Goal: Task Accomplishment & Management: Manage account settings

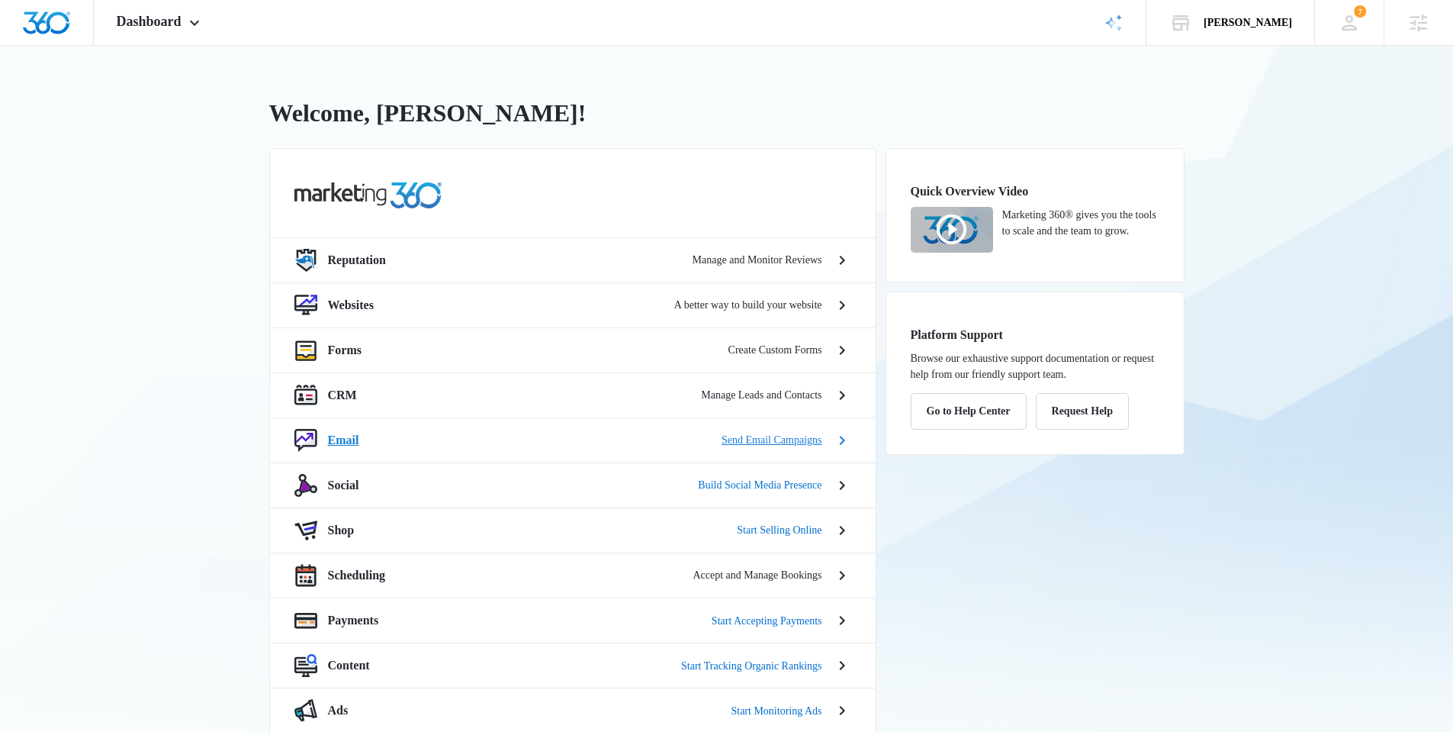
click at [352, 432] on p "Email" at bounding box center [343, 440] width 31 height 18
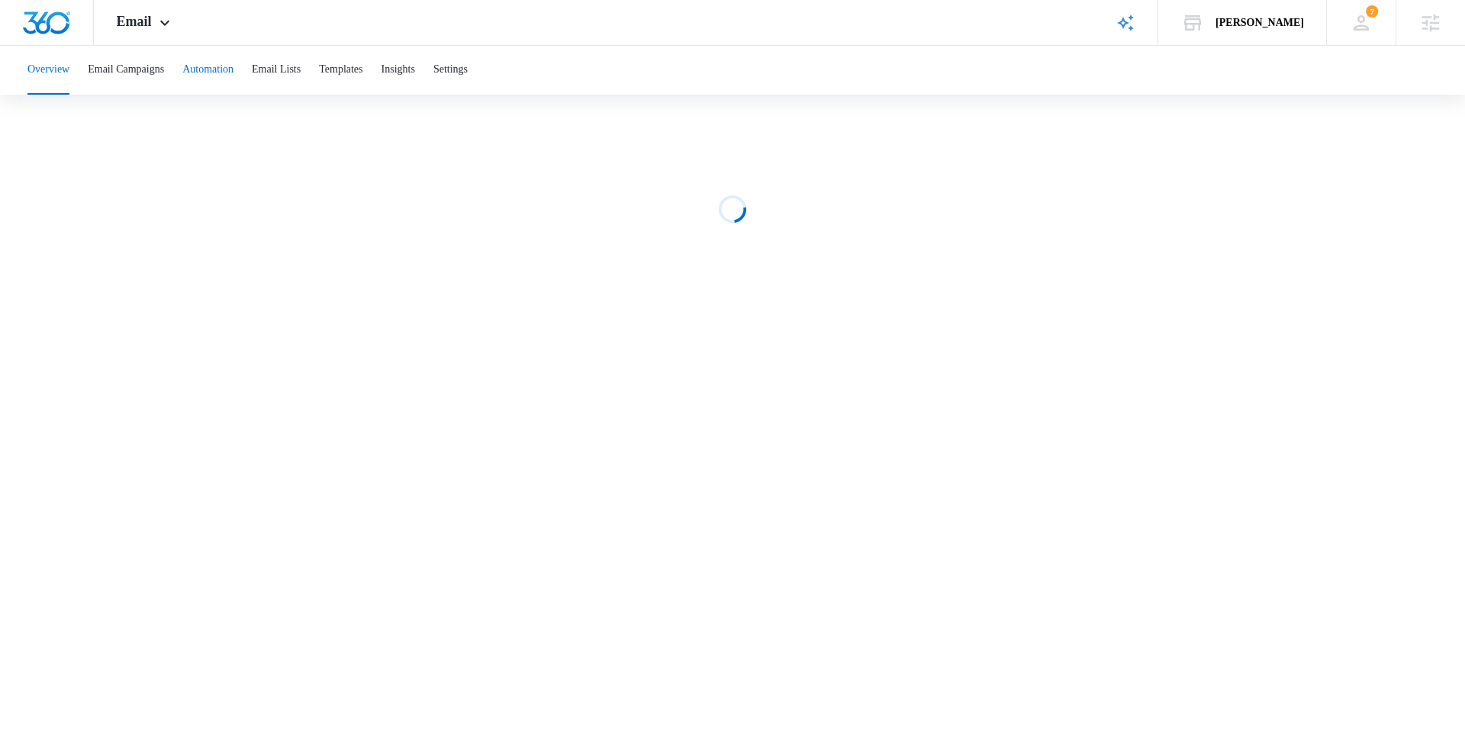
click at [223, 76] on button "Automation" at bounding box center [207, 70] width 51 height 49
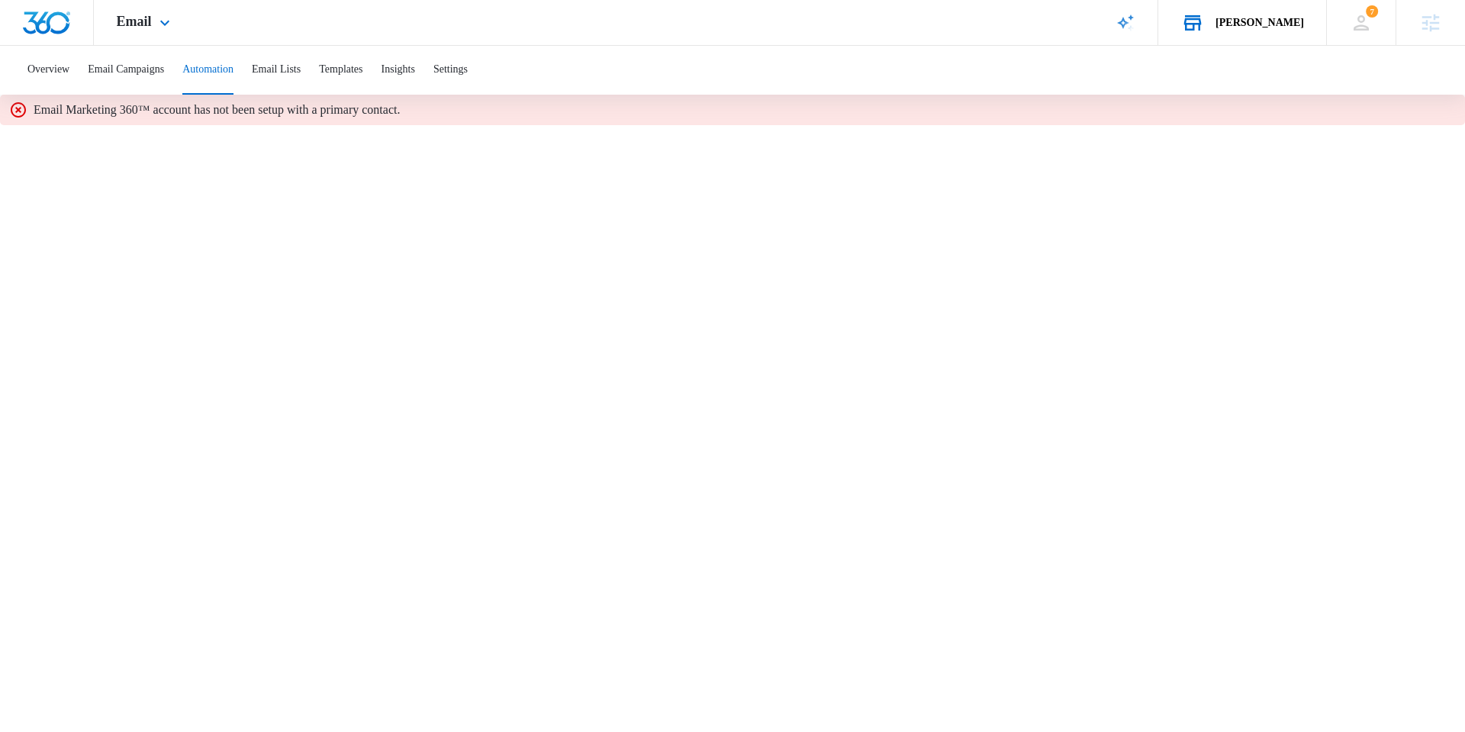
click at [1267, 37] on div "[PERSON_NAME] Your Accounts View All" at bounding box center [1242, 22] width 168 height 45
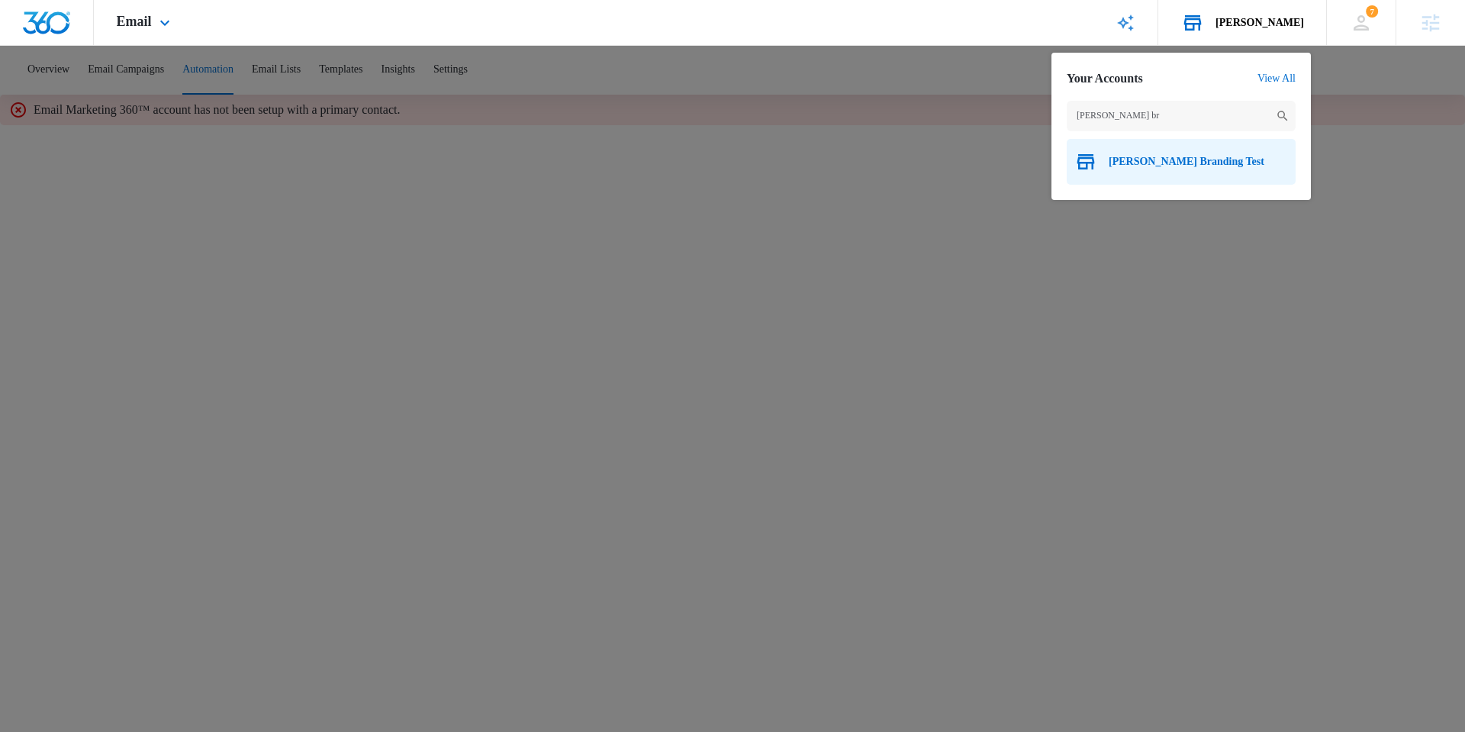
type input "[PERSON_NAME] br"
click at [1160, 169] on div "[PERSON_NAME] Branding Test" at bounding box center [1181, 162] width 229 height 46
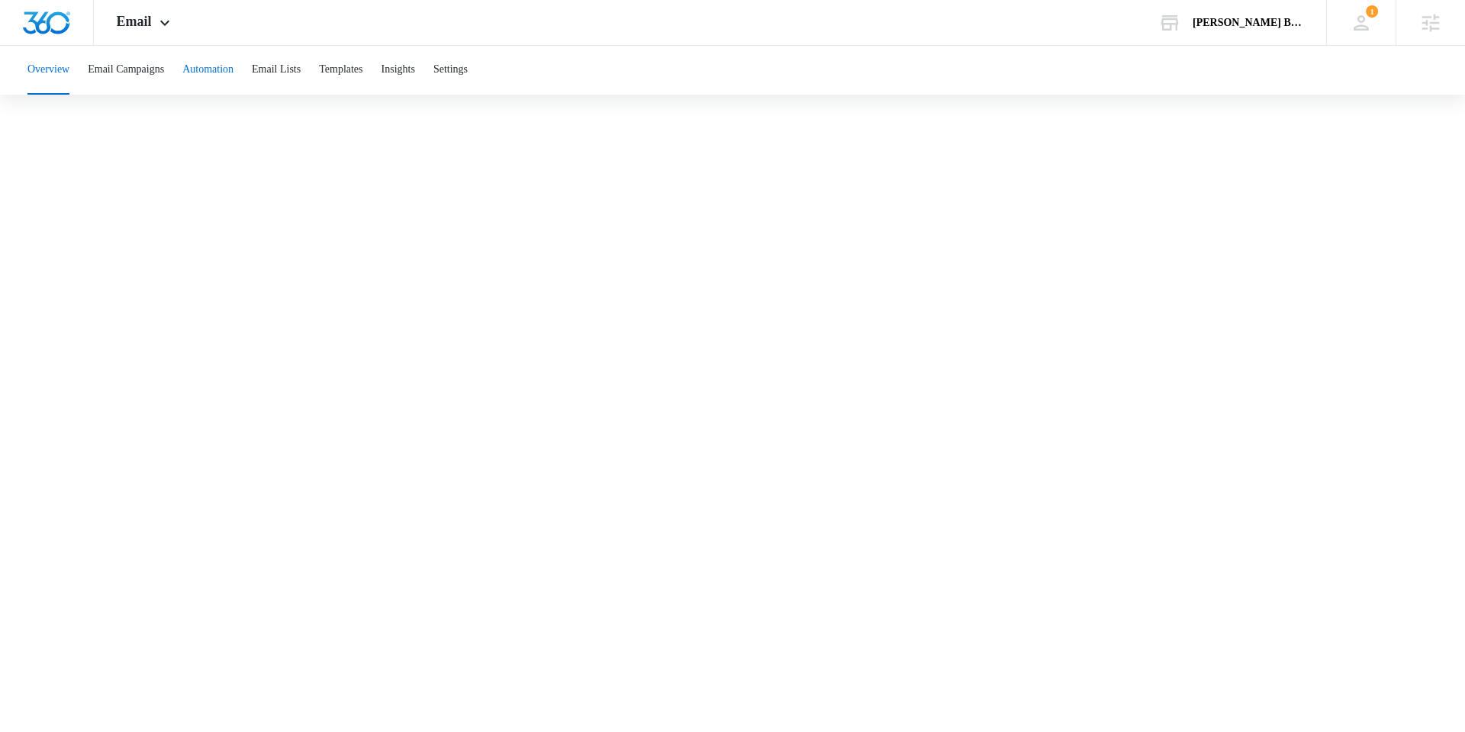
click at [206, 65] on button "Automation" at bounding box center [207, 70] width 51 height 49
click at [179, 38] on div "Email Apps Reputation Websites Forms CRM Email Social Shop Content Ads Intellig…" at bounding box center [145, 22] width 103 height 45
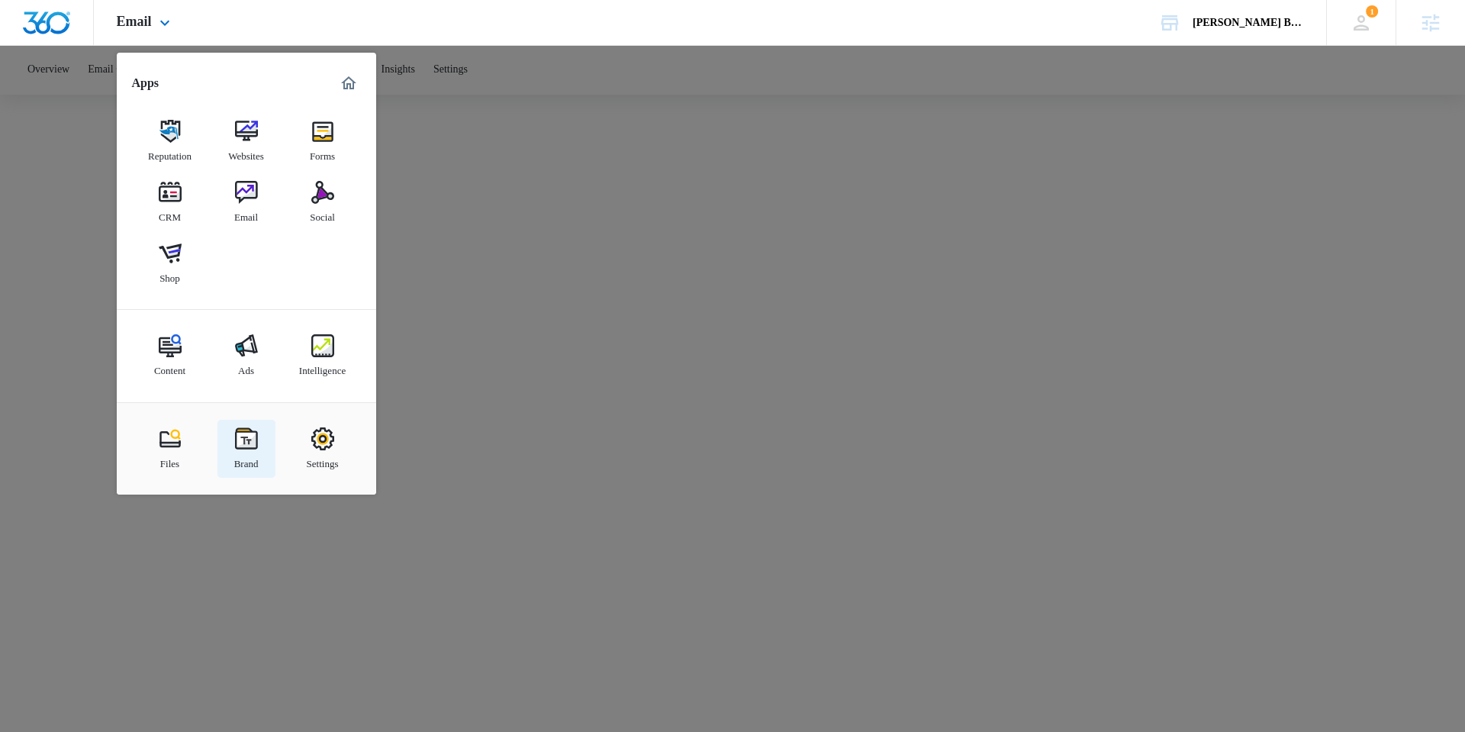
click at [250, 429] on img at bounding box center [246, 438] width 23 height 23
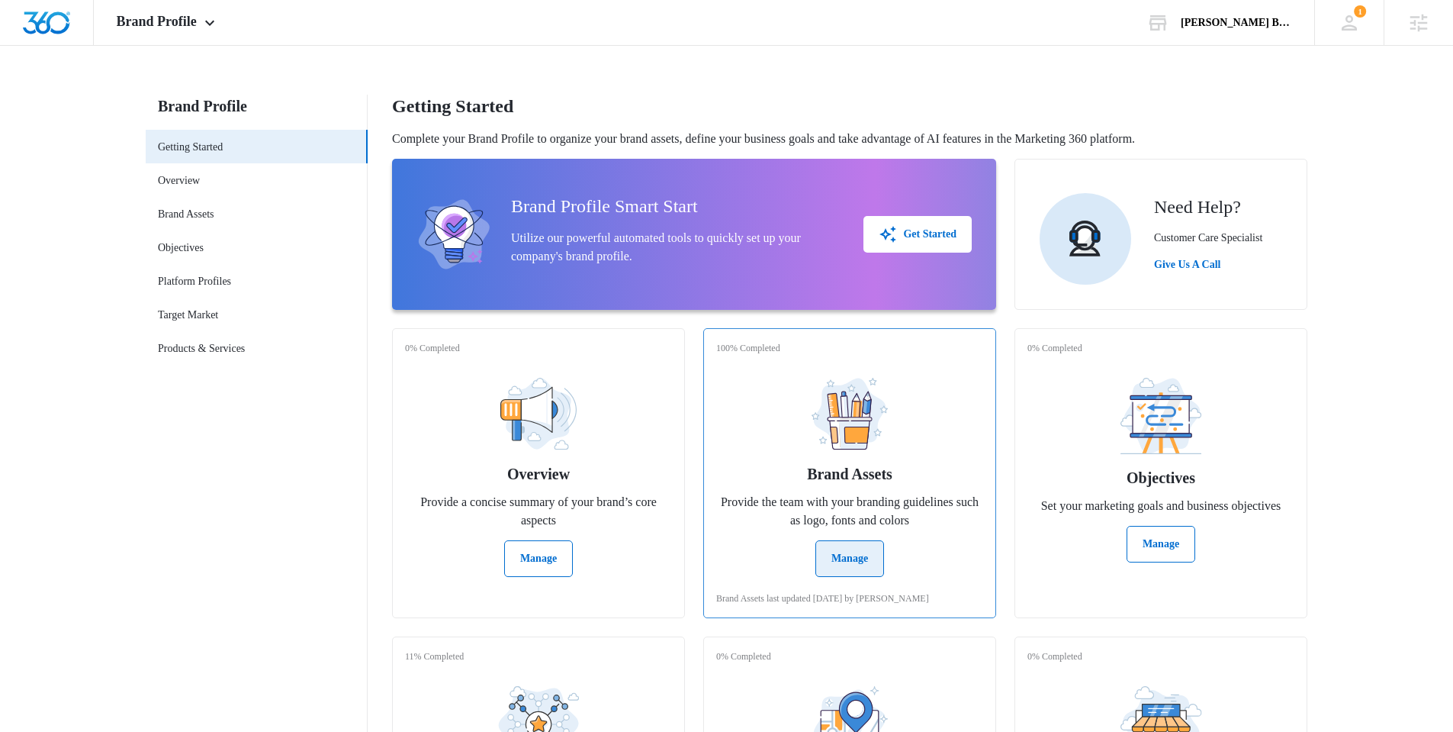
click at [856, 558] on button "Manage" at bounding box center [850, 558] width 69 height 37
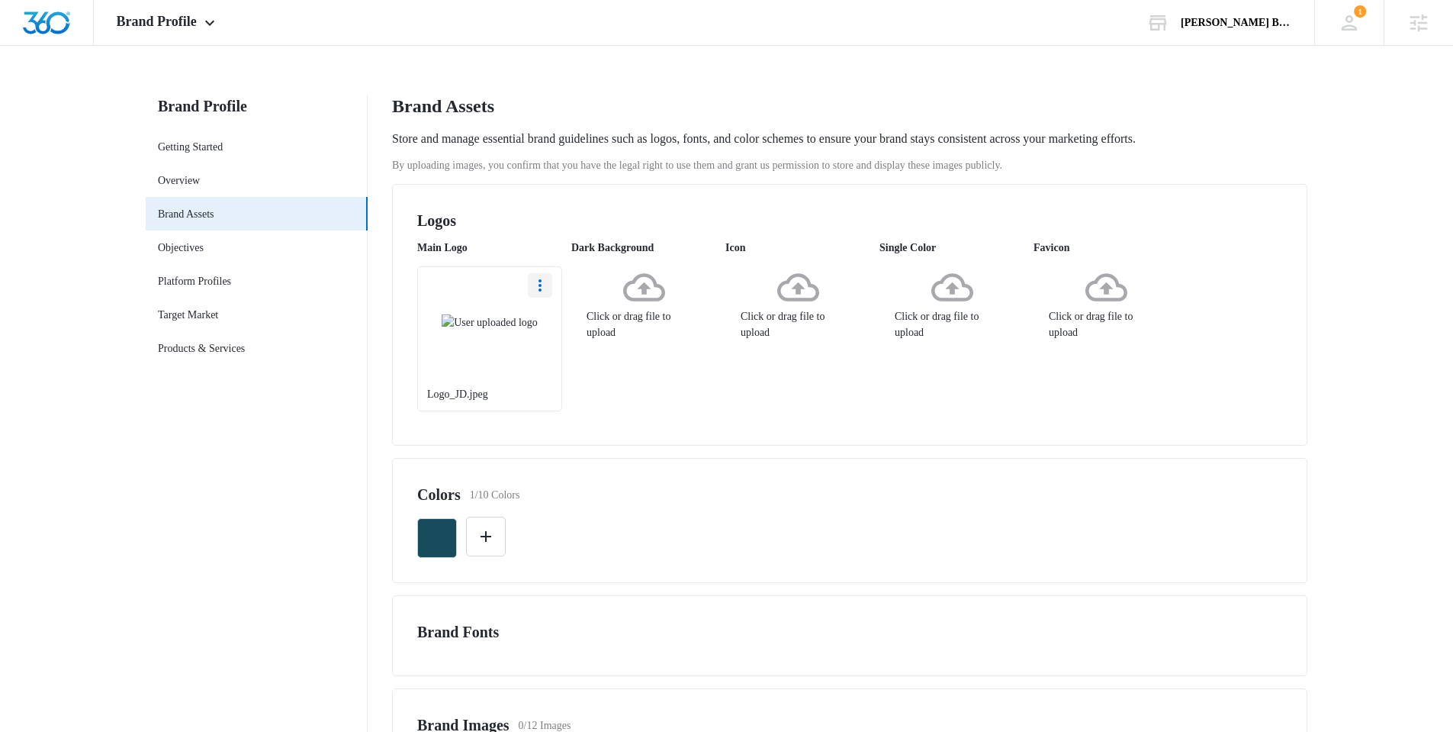
click at [546, 285] on icon "More" at bounding box center [540, 285] width 18 height 18
click at [555, 323] on div "Download" at bounding box center [569, 328] width 44 height 11
click at [546, 291] on icon "More" at bounding box center [540, 285] width 18 height 18
click at [552, 353] on div "Delete" at bounding box center [569, 351] width 44 height 11
click at [421, 336] on div "Click or drag file to upload" at bounding box center [489, 303] width 145 height 74
